Goal: Check status: Check status

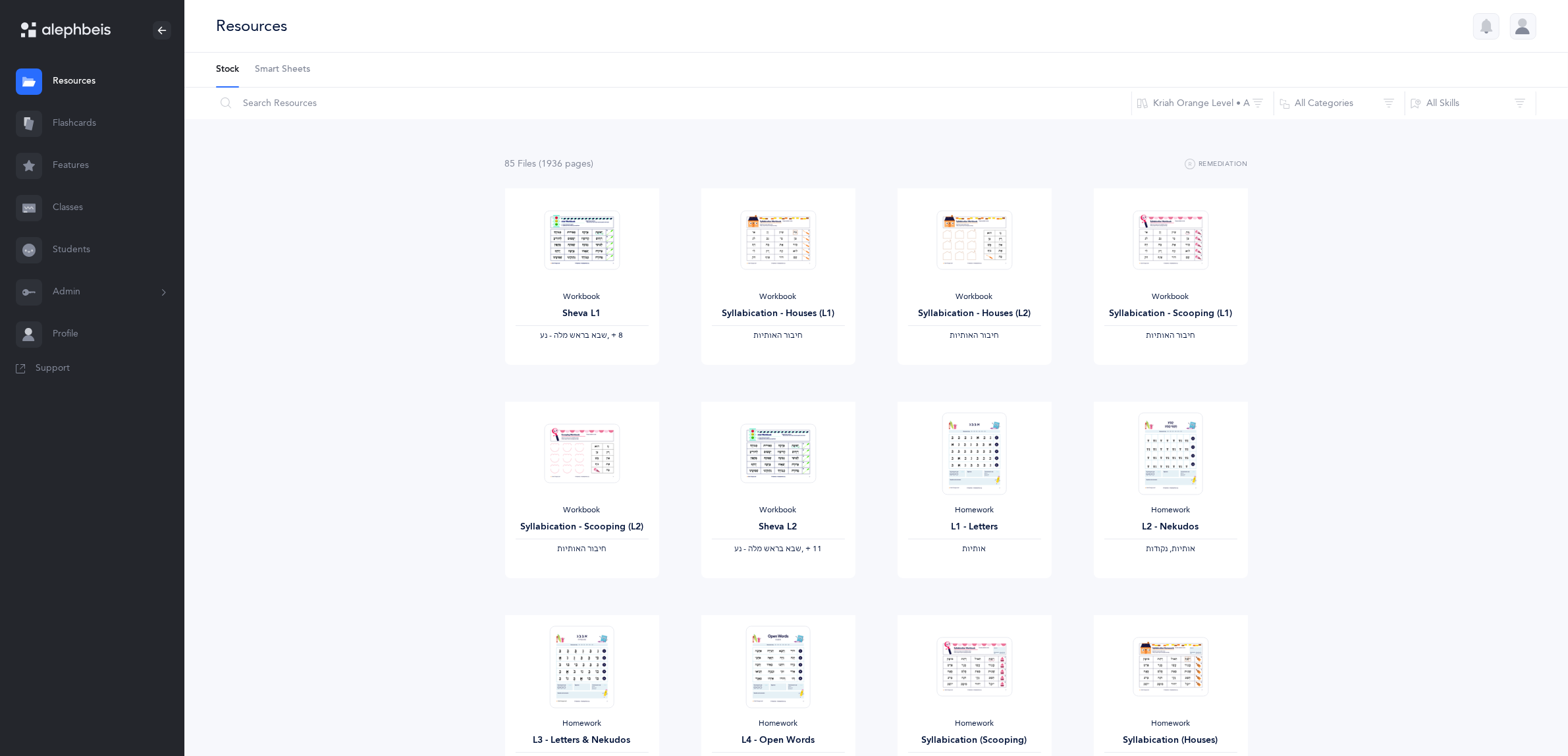
click at [77, 208] on link "Classes" at bounding box center [92, 207] width 184 height 42
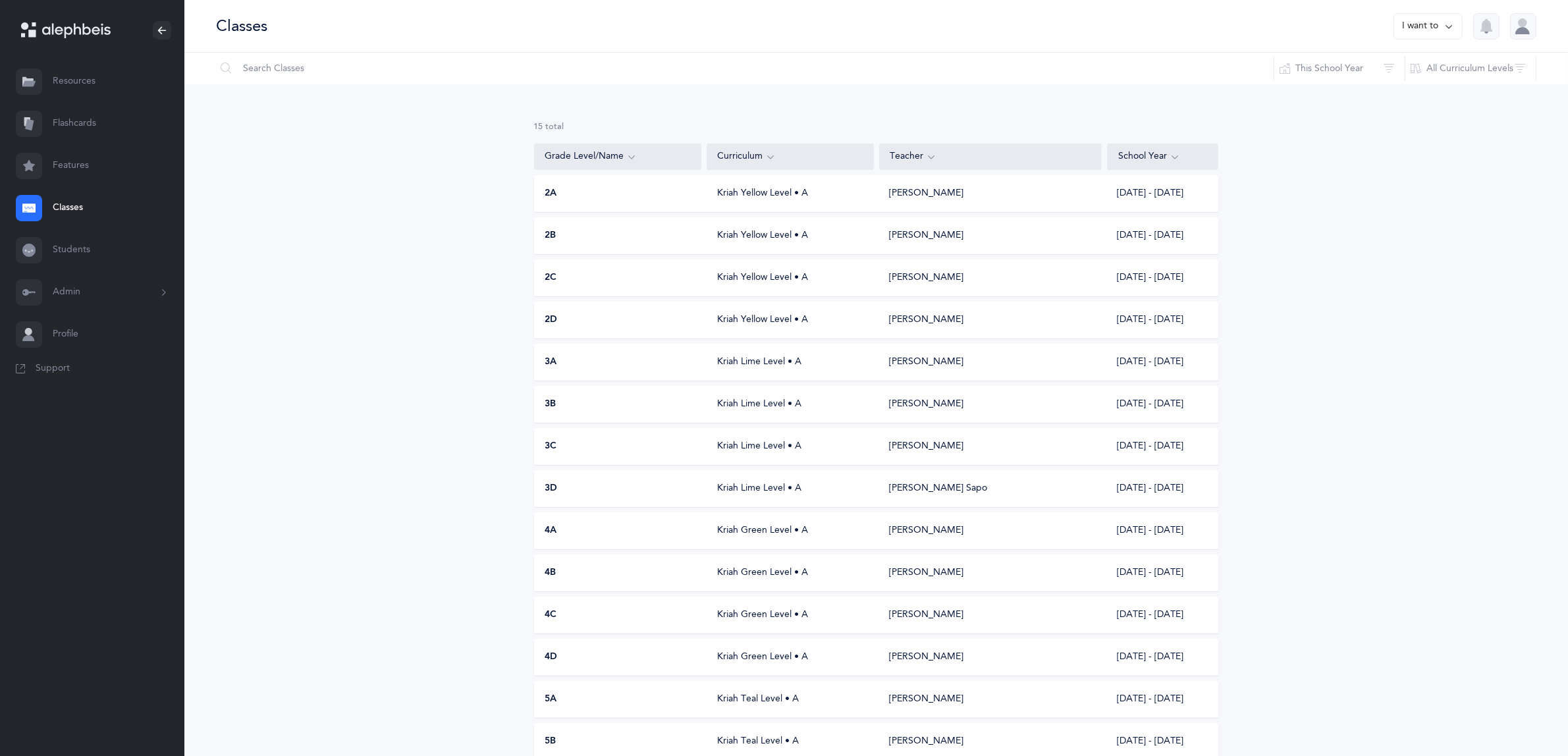
click at [549, 404] on span "3B" at bounding box center [550, 405] width 11 height 13
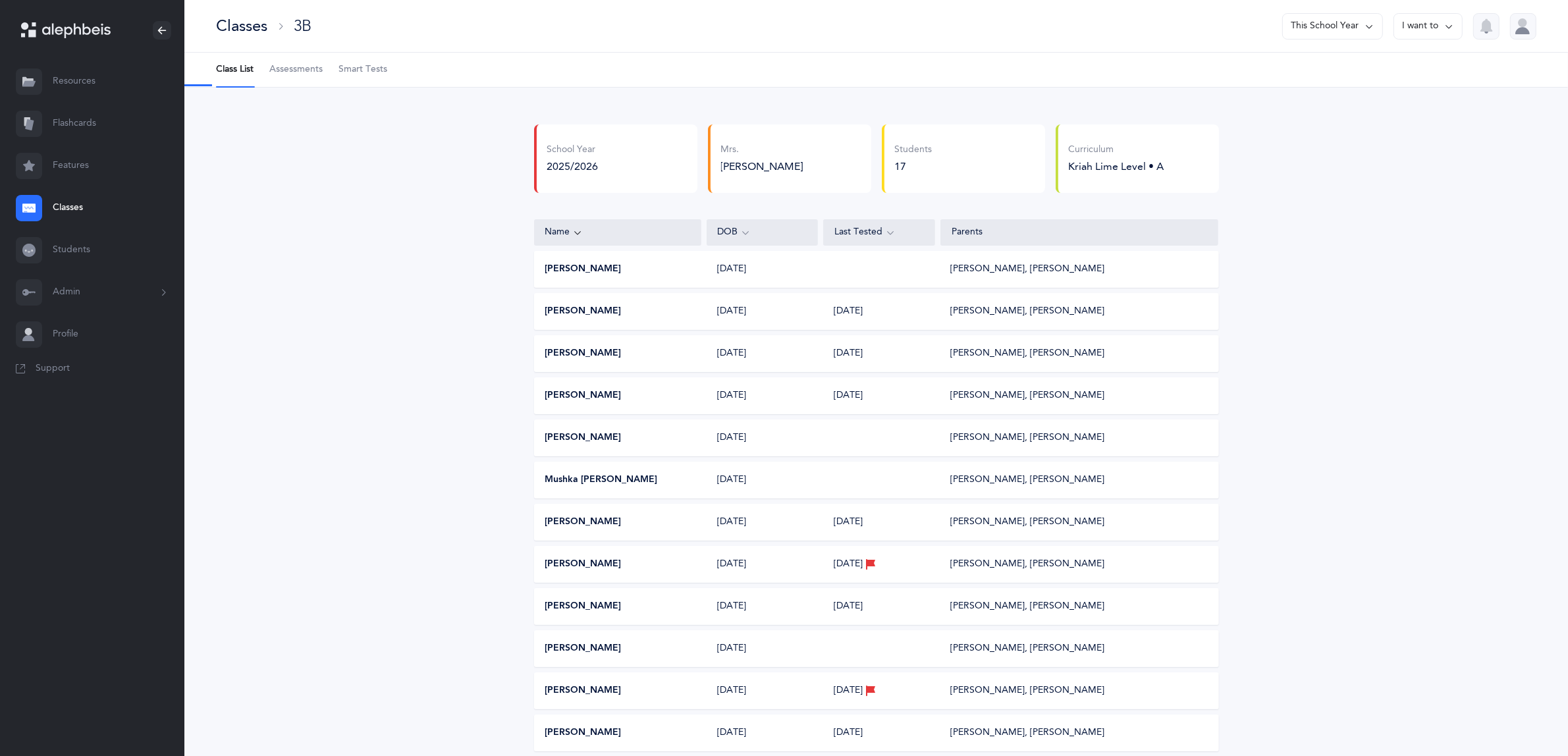
select select "9"
click at [285, 64] on span "Assessments" at bounding box center [295, 70] width 53 height 13
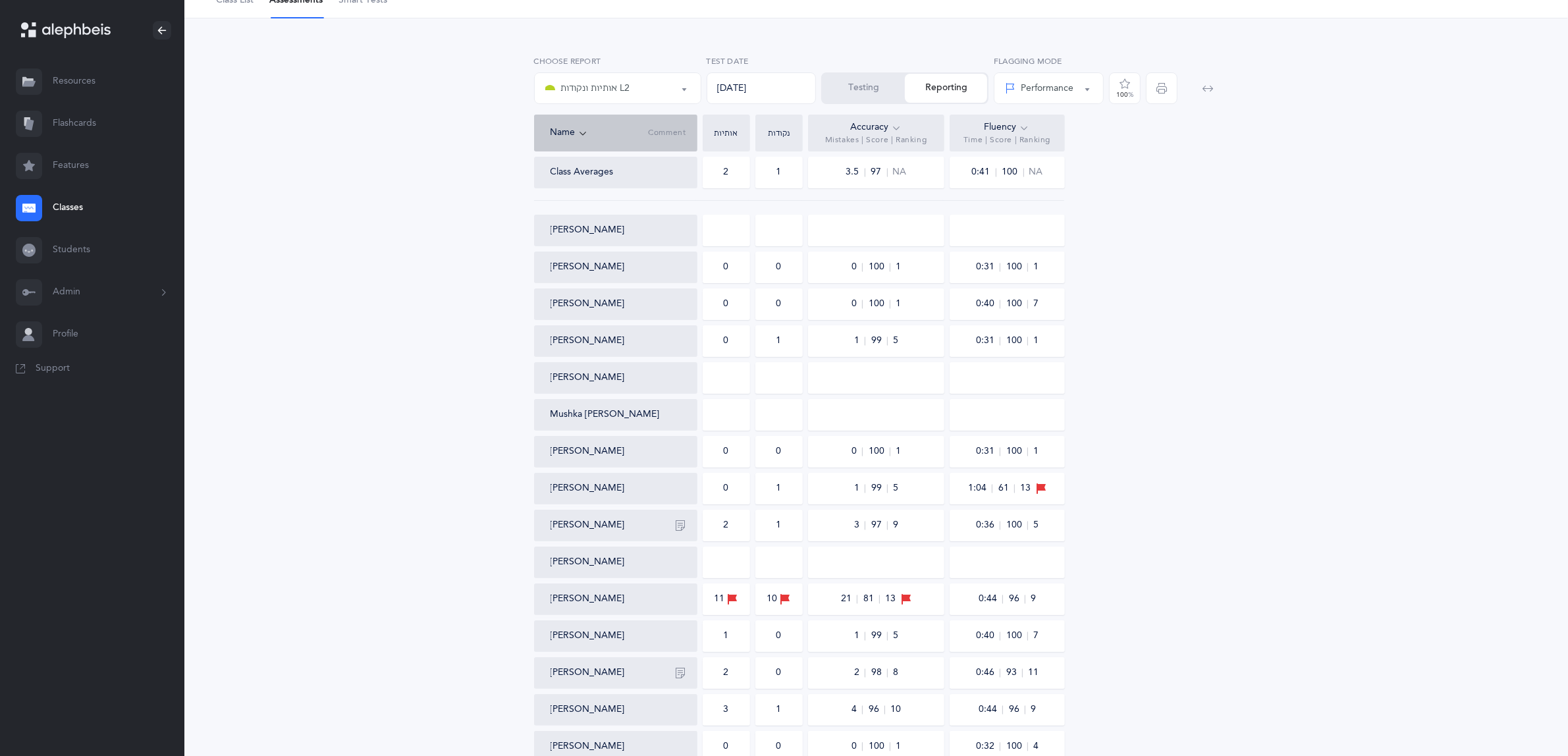
scroll to position [212, 0]
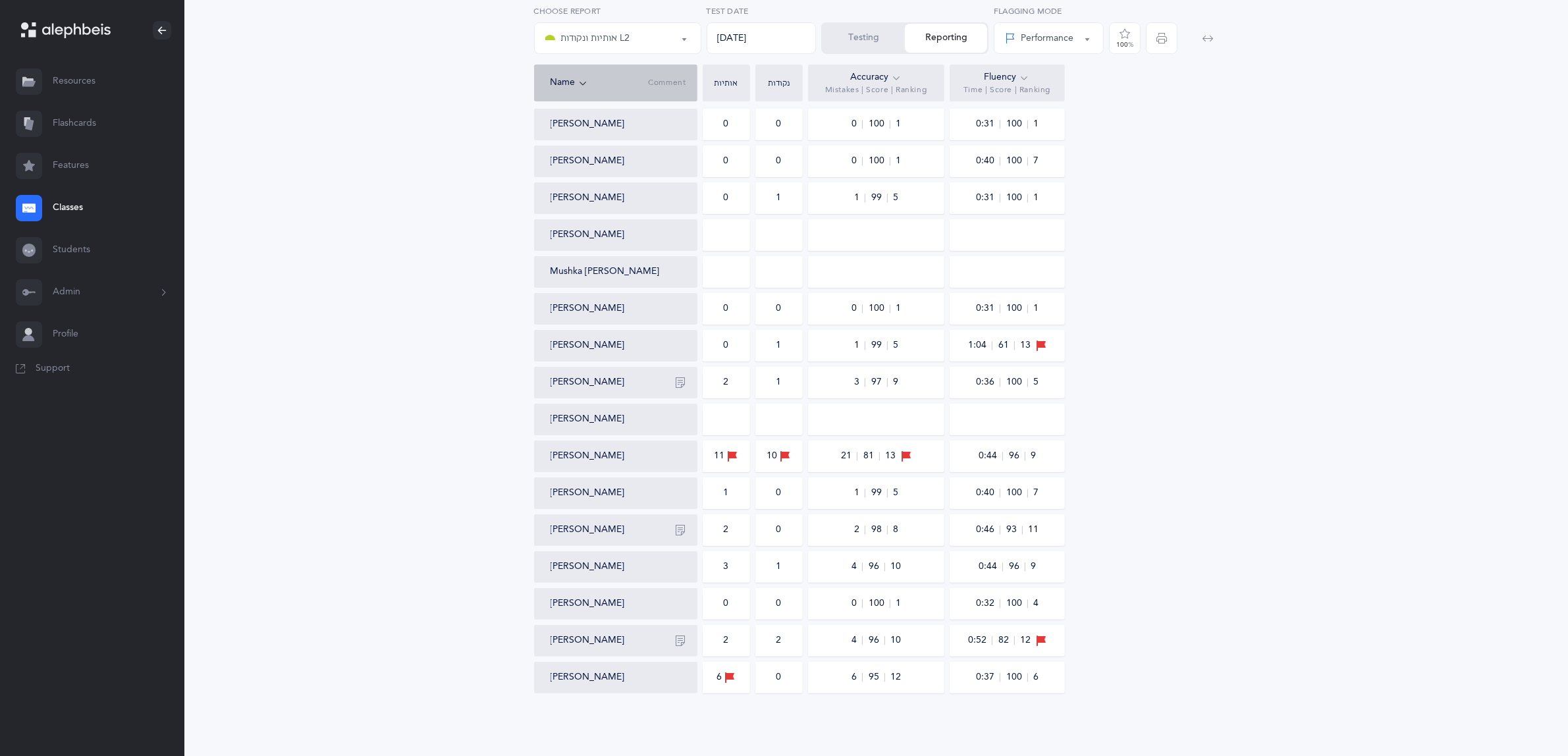
click at [877, 28] on button "Testing" at bounding box center [863, 37] width 82 height 29
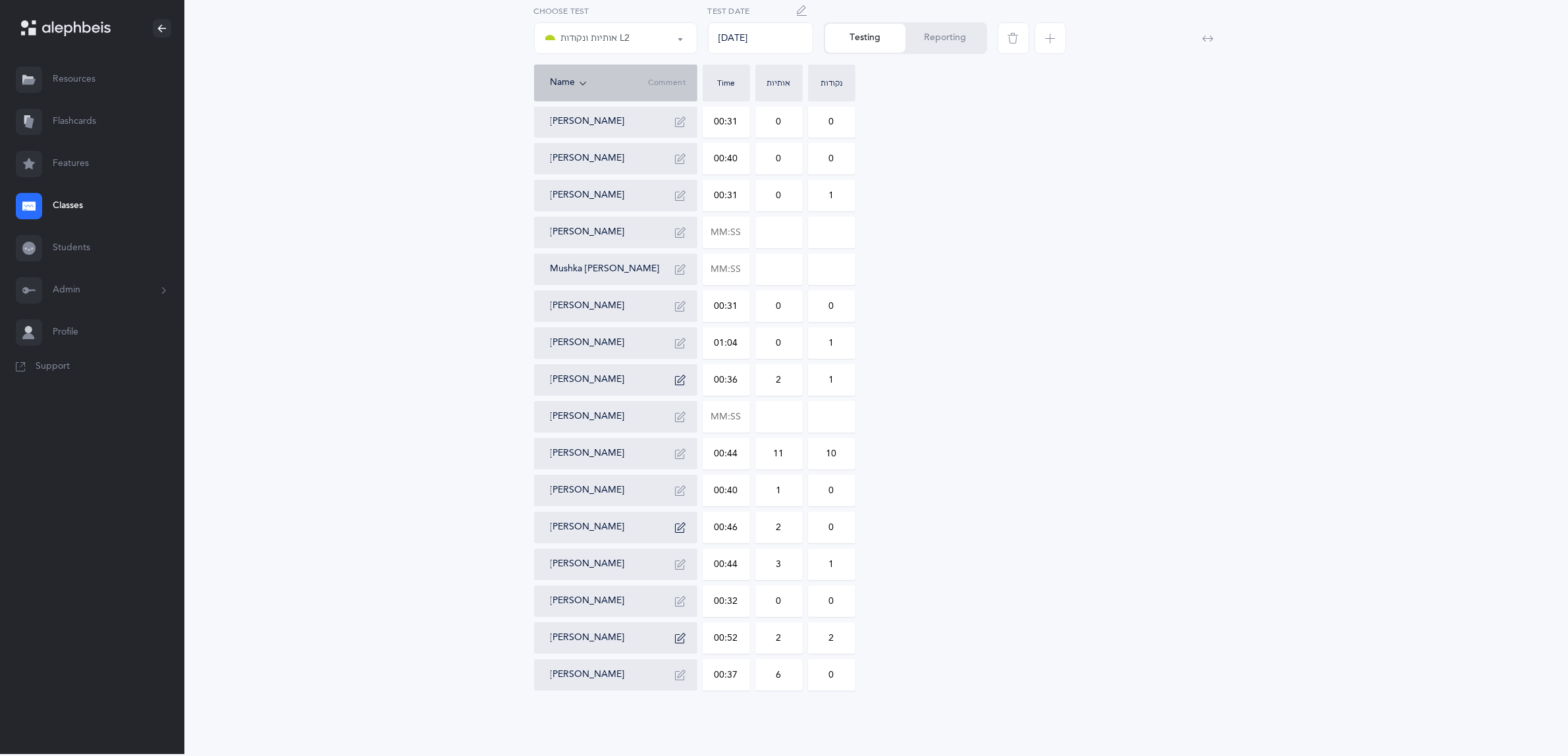
scroll to position [153, 0]
drag, startPoint x: 784, startPoint y: 638, endPoint x: 771, endPoint y: 636, distance: 13.2
click at [771, 636] on input "2" at bounding box center [778, 641] width 46 height 30
drag, startPoint x: 1077, startPoint y: 183, endPoint x: 1077, endPoint y: 198, distance: 15.0
click at [1077, 190] on div "[PERSON_NAME] [PERSON_NAME] 00:31 0 0 [PERSON_NAME] 00:40 0 0 [PERSON_NAME] 00:…" at bounding box center [876, 383] width 685 height 621
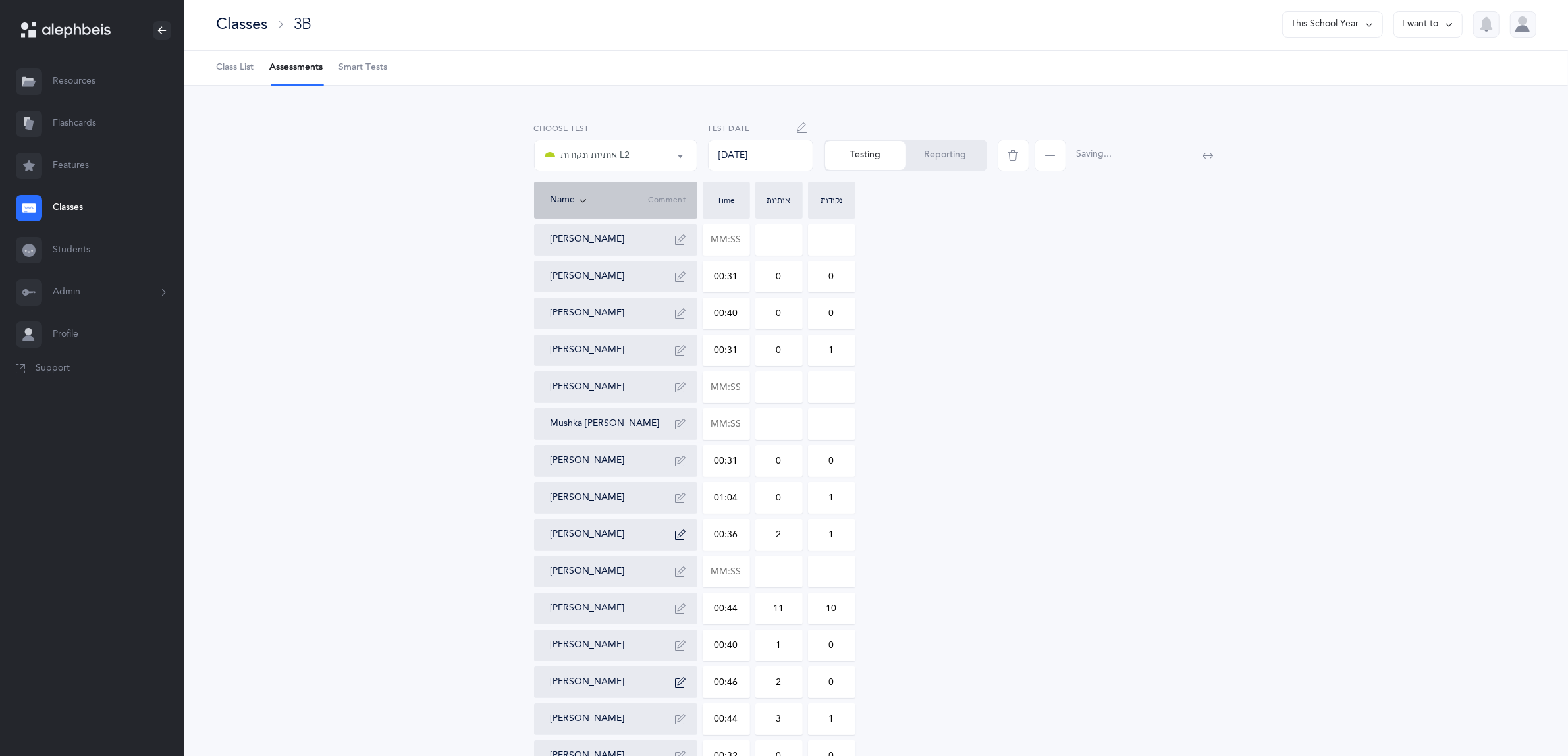
scroll to position [0, 0]
